Goal: Purchase product/service

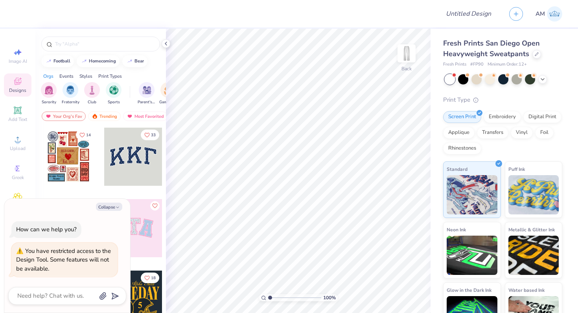
type textarea "x"
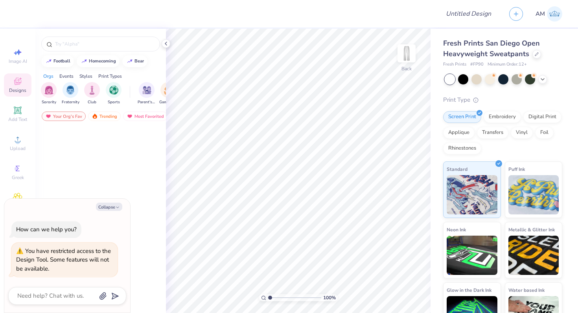
type textarea "x"
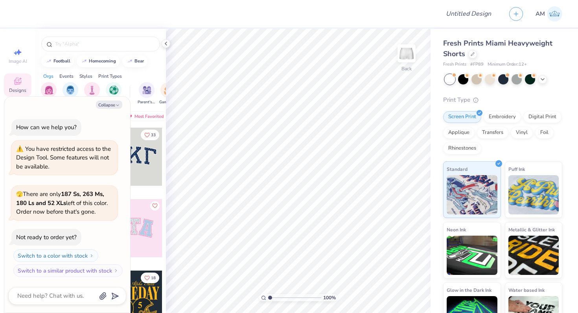
type textarea "x"
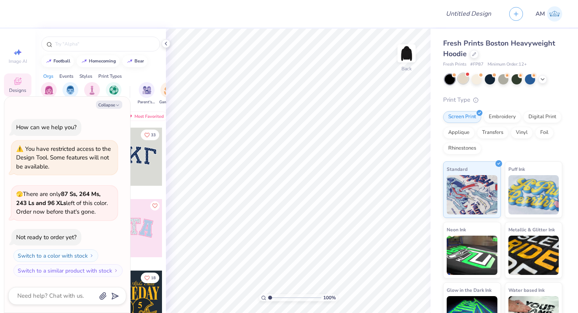
click at [466, 77] on div at bounding box center [463, 79] width 10 height 10
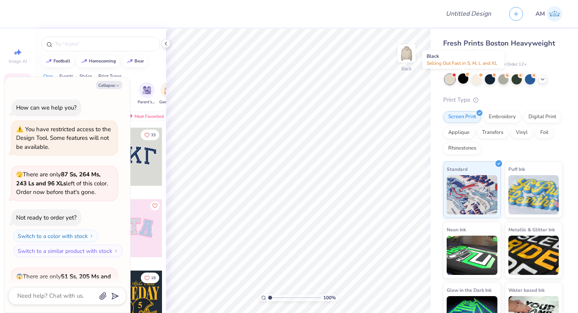
scroll to position [83, 0]
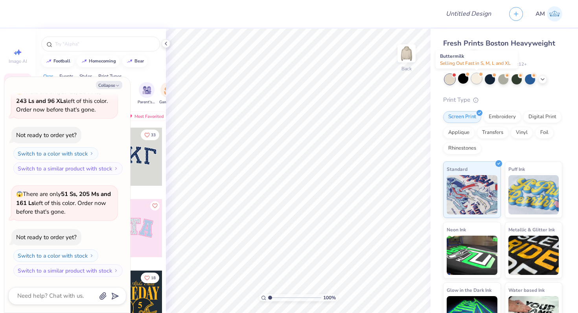
click at [477, 79] on div at bounding box center [476, 79] width 10 height 10
click at [491, 78] on div at bounding box center [490, 79] width 10 height 10
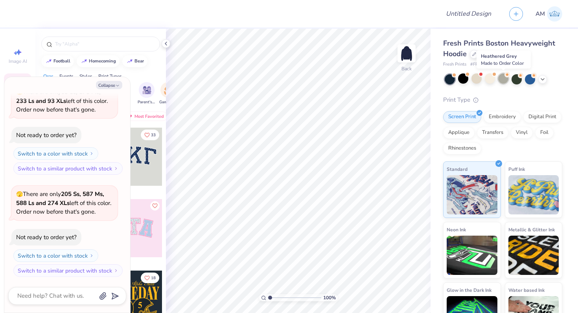
click at [506, 77] on circle at bounding box center [507, 75] width 6 height 6
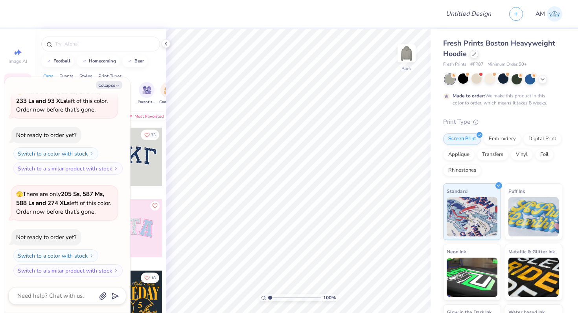
scroll to position [352, 0]
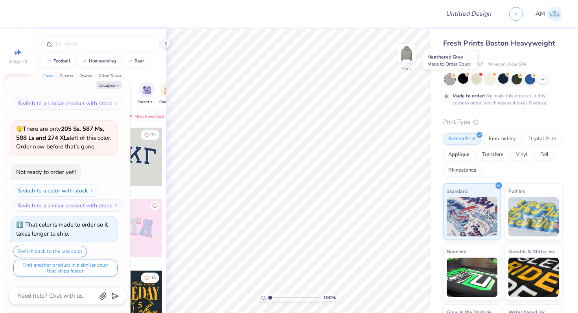
click at [451, 79] on div at bounding box center [450, 79] width 10 height 10
click at [449, 81] on div at bounding box center [450, 79] width 10 height 10
click at [462, 79] on div at bounding box center [463, 79] width 10 height 10
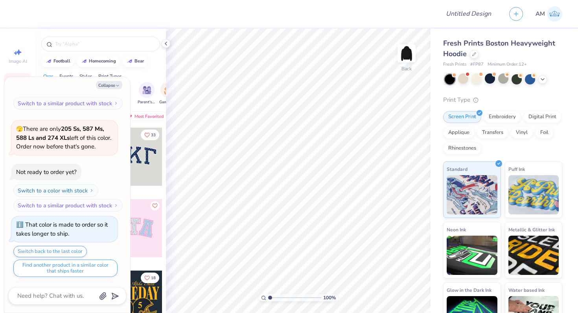
scroll to position [493, 0]
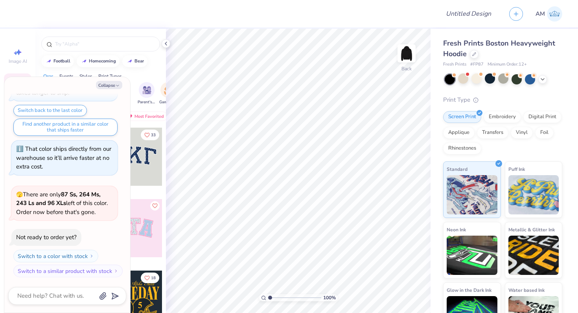
click at [448, 79] on div at bounding box center [450, 79] width 10 height 10
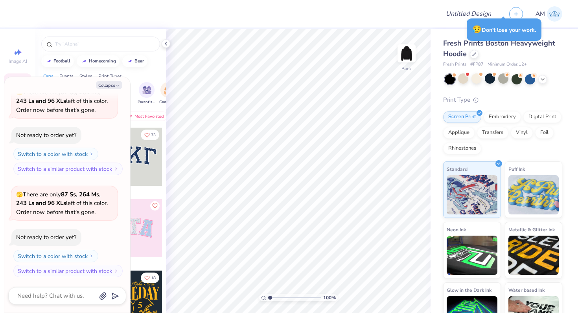
type textarea "x"
